Goal: Task Accomplishment & Management: Manage account settings

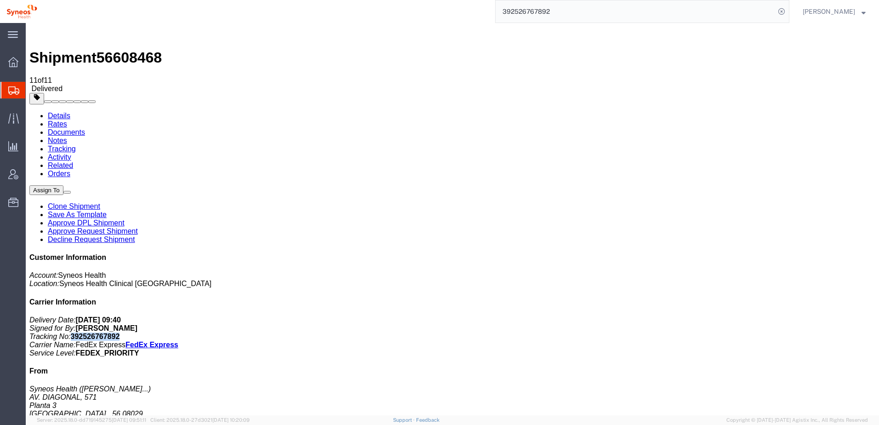
drag, startPoint x: 751, startPoint y: 160, endPoint x: 794, endPoint y: 160, distance: 43.2
click at [794, 316] on p "Delivery Date: [DATE] 09:40 Signed for By: [PERSON_NAME] Tracking No: 392526767…" at bounding box center [452, 336] width 846 height 41
drag, startPoint x: 794, startPoint y: 160, endPoint x: 780, endPoint y: 160, distance: 13.8
copy b "392526767892"
click at [0, 0] on span "Shipment Manager" at bounding box center [0, 0] width 0 height 0
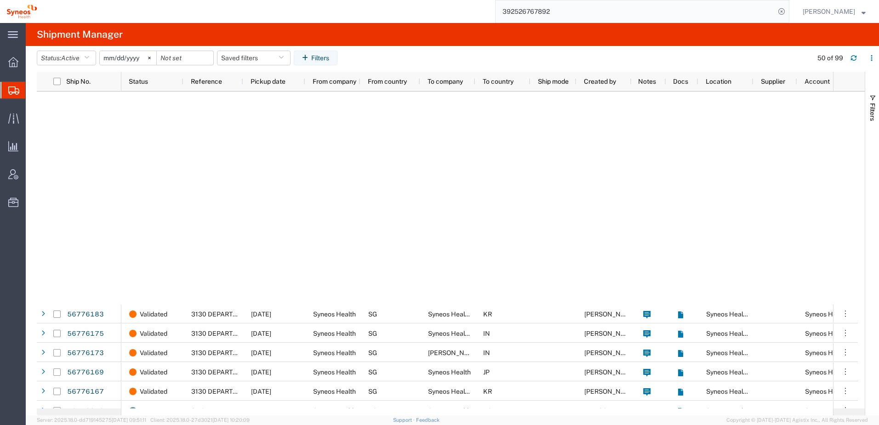
scroll to position [613, 0]
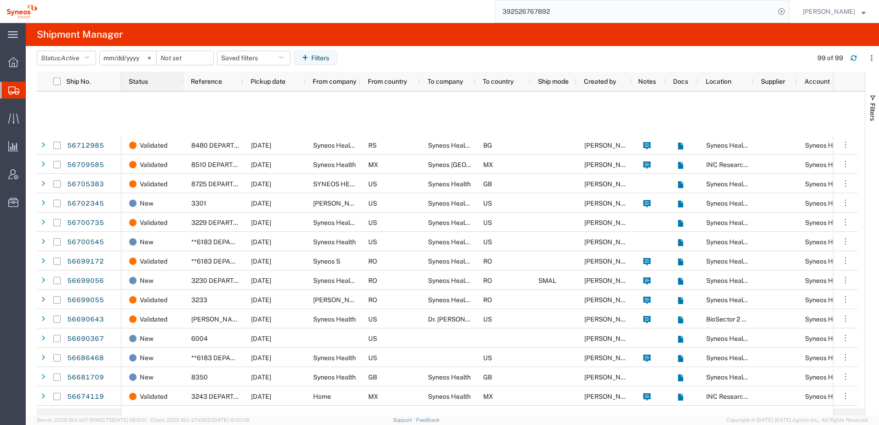
scroll to position [858, 0]
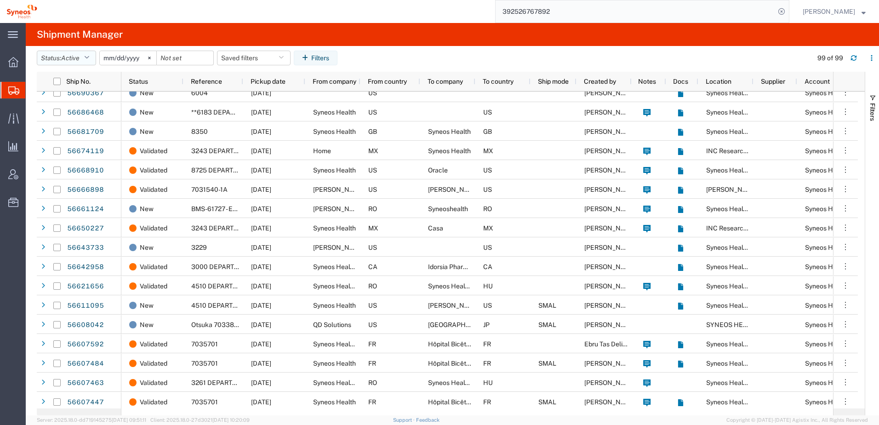
click at [80, 57] on span "Active" at bounding box center [70, 57] width 18 height 7
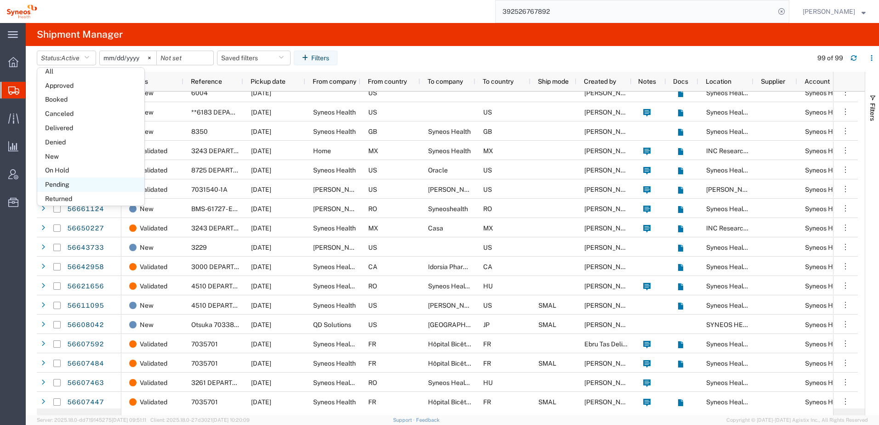
scroll to position [53, 0]
click at [80, 188] on span "Shipped" at bounding box center [90, 195] width 107 height 14
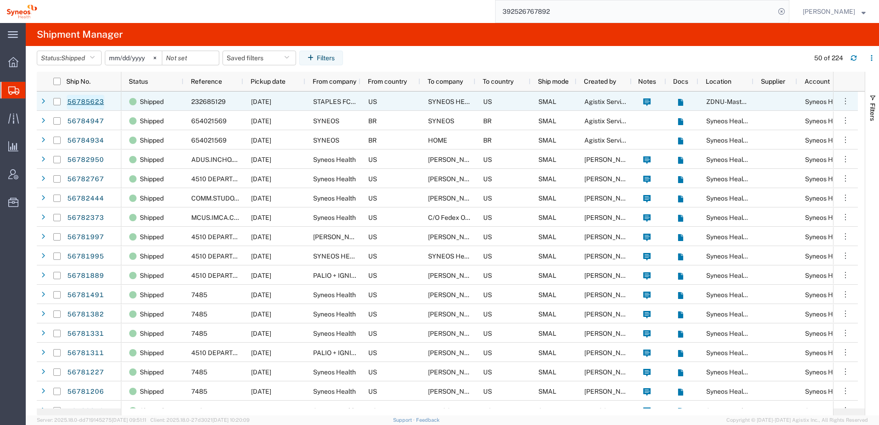
click at [86, 101] on link "56785623" at bounding box center [86, 102] width 38 height 15
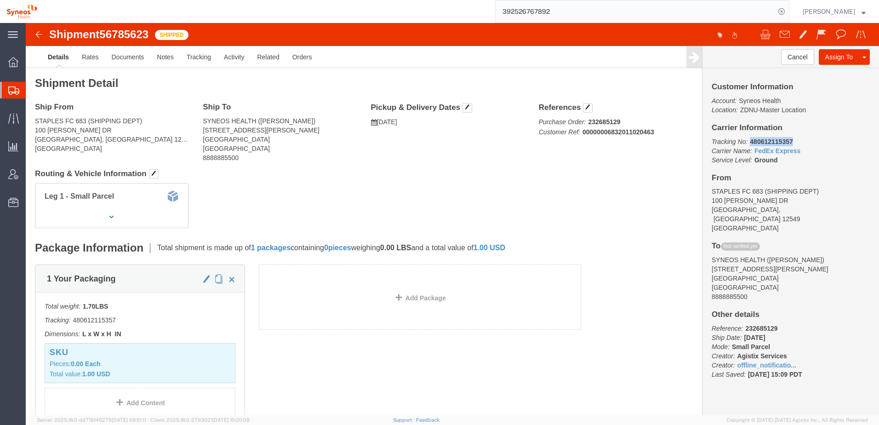
drag, startPoint x: 720, startPoint y: 118, endPoint x: 762, endPoint y: 116, distance: 41.9
click p "Tracking No: 480612115357 Carrier Name: FedEx Express FedEx Express Service Lev…"
drag, startPoint x: 762, startPoint y: 116, endPoint x: 744, endPoint y: 116, distance: 17.5
copy b "480612115357"
click at [32, 173] on span "Account Admin" at bounding box center [28, 174] width 6 height 18
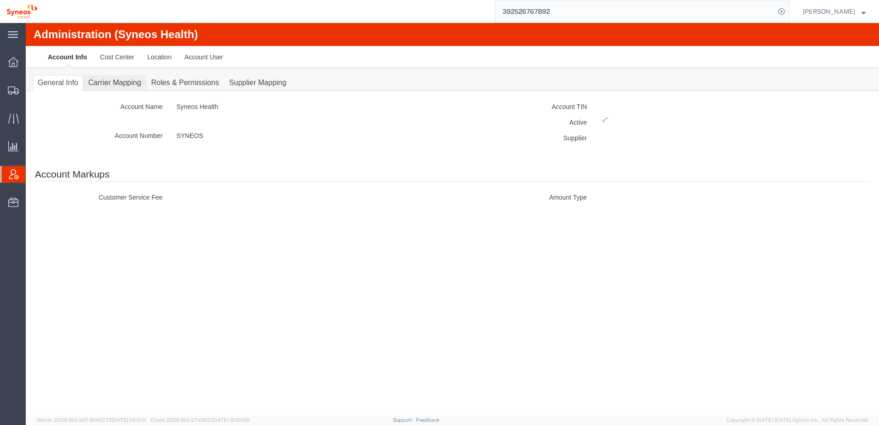
click at [118, 84] on link "Carrier Mapping" at bounding box center [114, 83] width 63 height 16
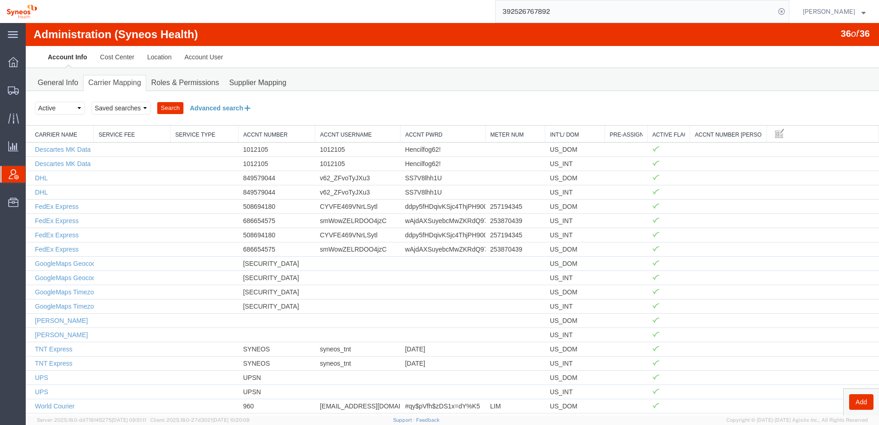
click at [242, 108] on button "Advanced search" at bounding box center [220, 108] width 75 height 16
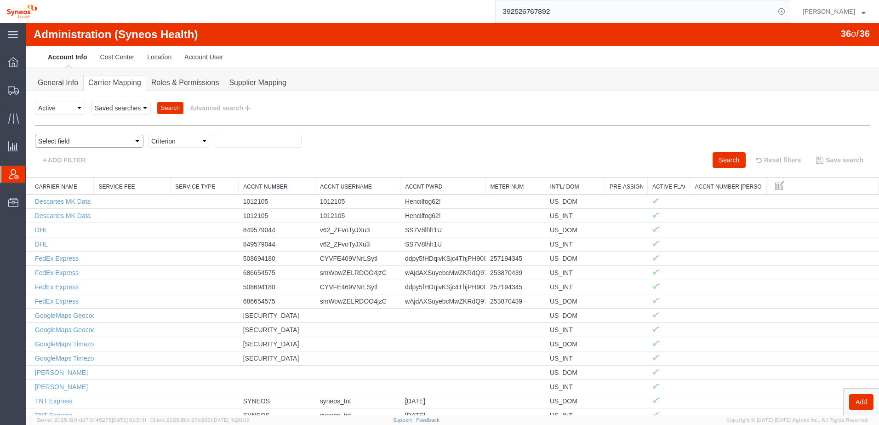
click at [62, 142] on select "Select field Accnt Number Accnt Number Alias Accnt Username Carrier Name Int'l/…" at bounding box center [89, 141] width 108 height 13
select select "userName"
click at [35, 135] on select "Select field Accnt Number Accnt Number Alias Accnt Username Carrier Name Int'l/…" at bounding box center [89, 141] width 108 height 13
click at [169, 140] on select "Criterion contains does not contain is is blank is not blank starts with" at bounding box center [179, 141] width 62 height 13
select select "is"
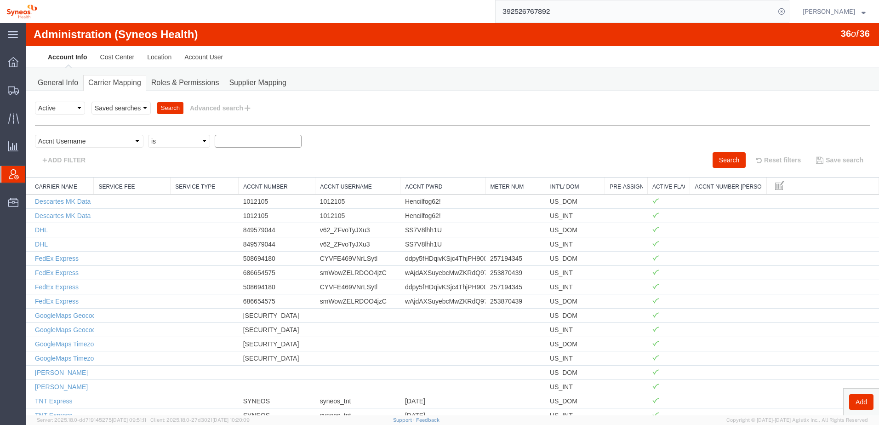
click at [148, 135] on select "Criterion contains does not contain is is blank is not blank starts with" at bounding box center [179, 141] width 62 height 13
type input "world courier"
click at [717, 156] on button "Search" at bounding box center [728, 160] width 33 height 16
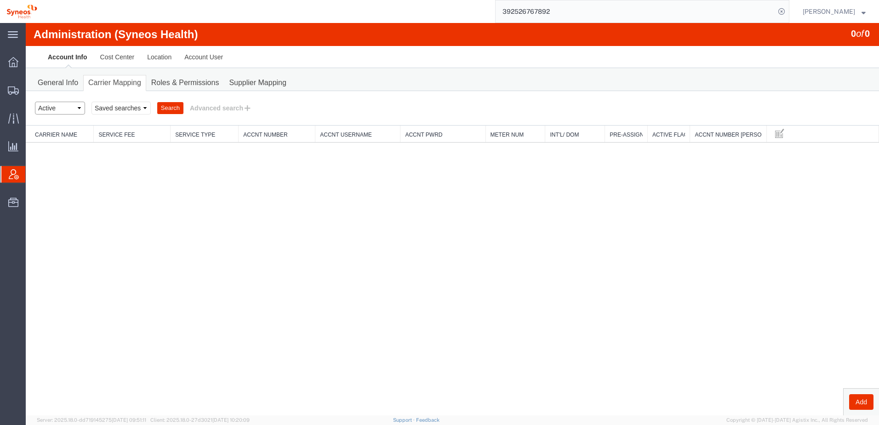
click at [76, 106] on select "Select status Active All Inactive" at bounding box center [60, 108] width 50 height 13
select select "ALL"
click at [35, 102] on select "Select status Active All Inactive" at bounding box center [60, 108] width 50 height 13
click at [217, 108] on button "Advanced search" at bounding box center [220, 108] width 75 height 16
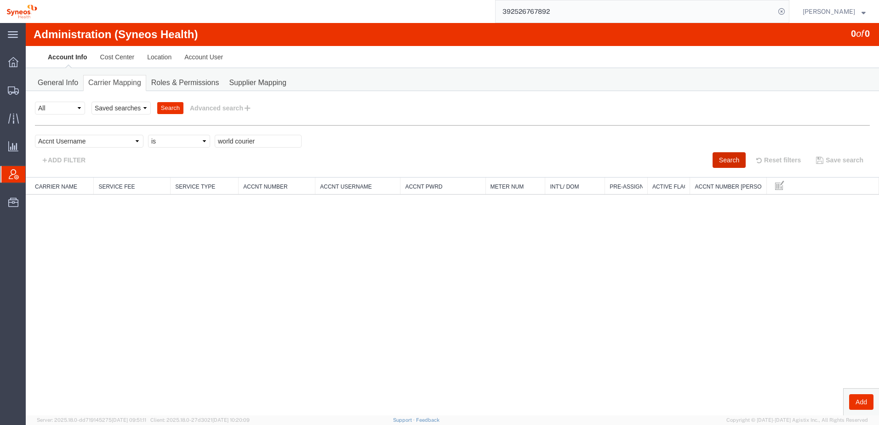
click at [729, 161] on button "Search" at bounding box center [728, 160] width 33 height 16
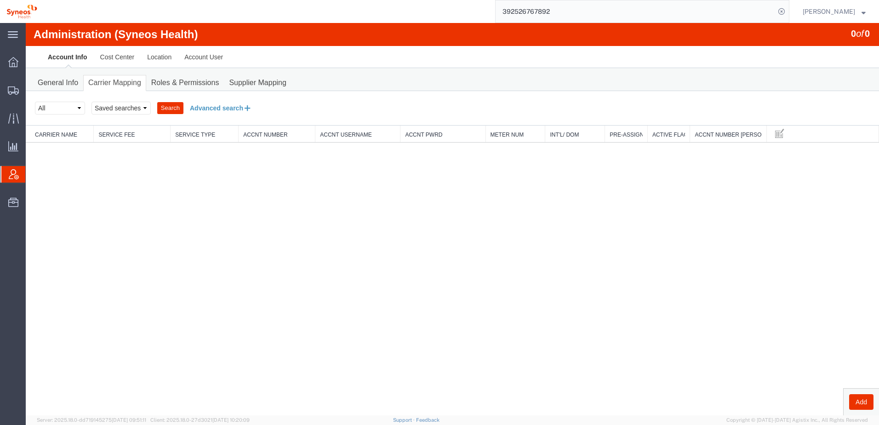
click at [231, 110] on button "Advanced search" at bounding box center [220, 108] width 75 height 16
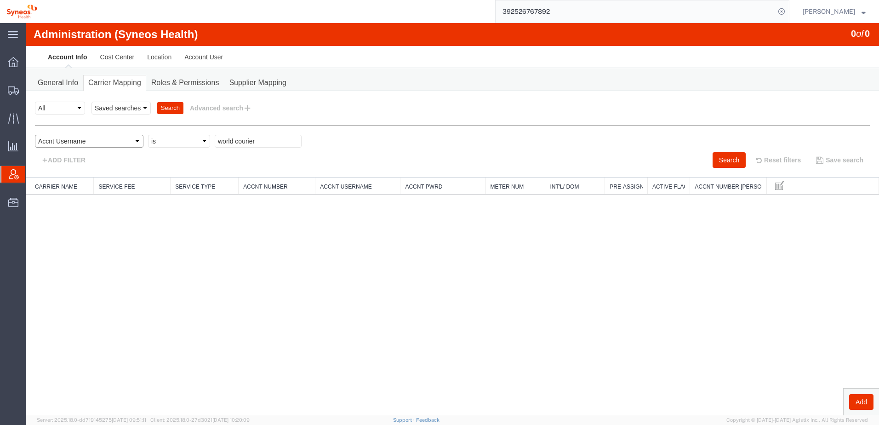
click at [92, 142] on select "Select field Accnt Number Accnt Number Alias Accnt Username Carrier Name Int'l/…" at bounding box center [89, 141] width 108 height 13
select select "vendorName"
click at [35, 135] on select "Select field Accnt Number Accnt Number Alias Accnt Username Carrier Name Int'l/…" at bounding box center [89, 141] width 108 height 13
click at [215, 140] on input "text" at bounding box center [258, 141] width 87 height 13
type input "world courier"
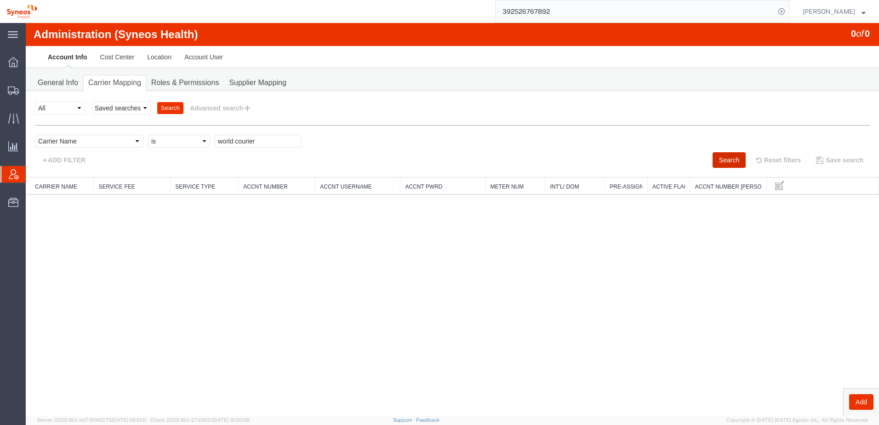
click at [721, 161] on button "Search" at bounding box center [728, 160] width 33 height 16
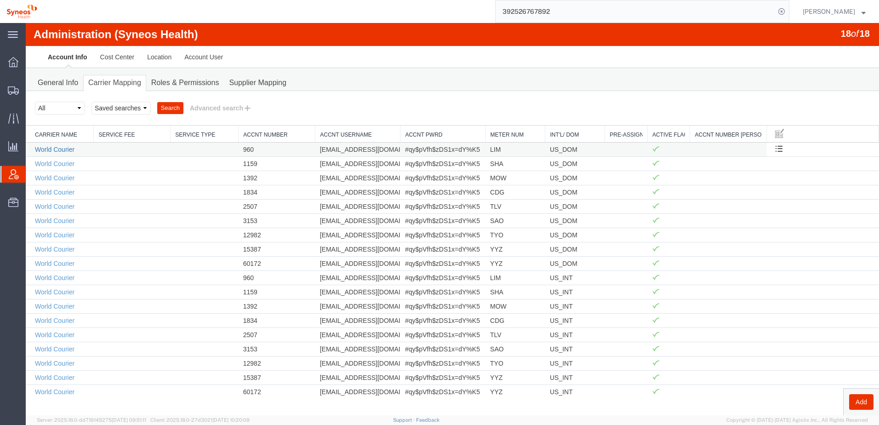
click at [58, 146] on link "World Courier" at bounding box center [55, 149] width 40 height 7
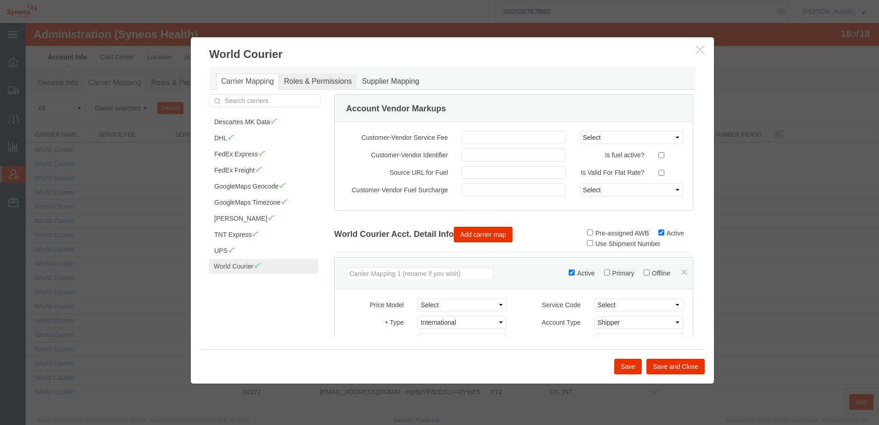
click at [317, 85] on link "Roles & Permissions" at bounding box center [318, 82] width 78 height 16
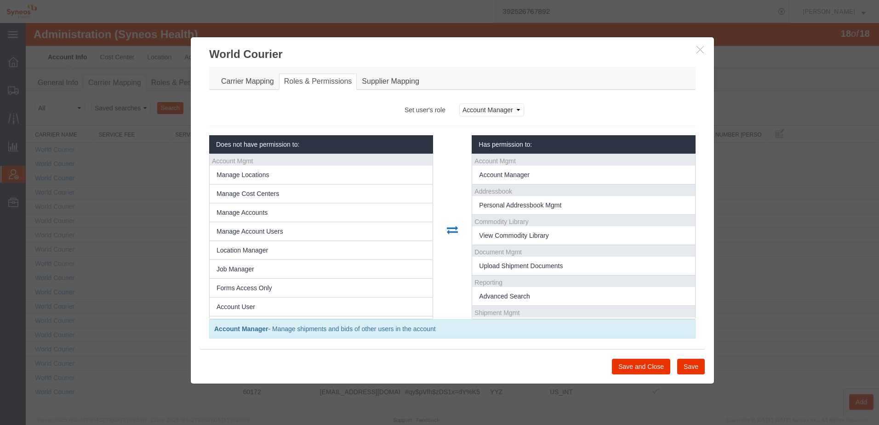
click at [698, 51] on icon "button" at bounding box center [699, 50] width 7 height 8
